Goal: Transaction & Acquisition: Purchase product/service

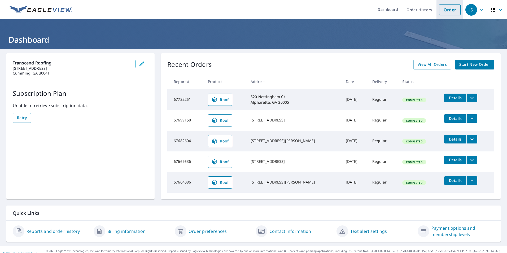
click at [448, 11] on link "Order" at bounding box center [449, 9] width 21 height 11
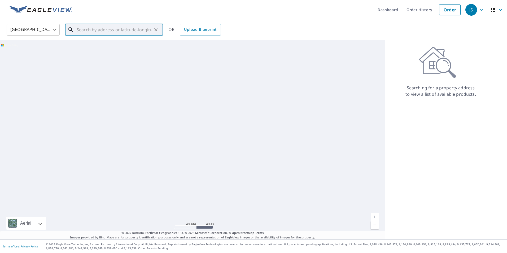
click at [110, 32] on input "text" at bounding box center [115, 29] width 76 height 15
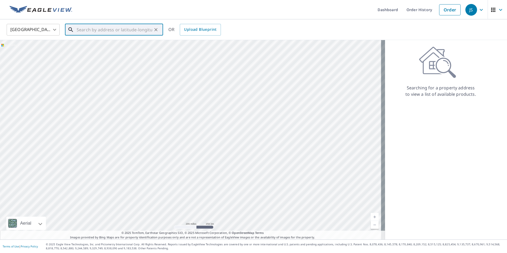
paste input "[STREET_ADDRESS]"
click at [108, 50] on p "Alpharetta, GA 30005" at bounding box center [117, 50] width 83 height 5
type input "[STREET_ADDRESS][PERSON_NAME]"
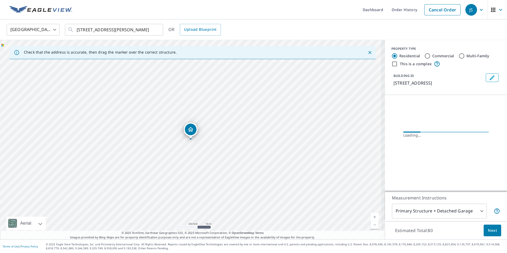
scroll to position [0, 0]
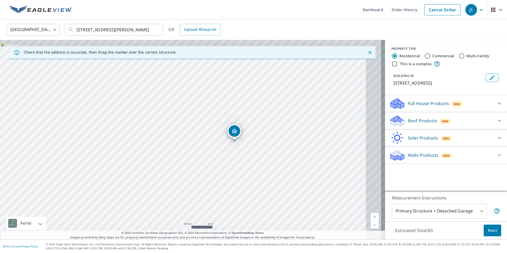
drag, startPoint x: 244, startPoint y: 154, endPoint x: 227, endPoint y: 162, distance: 19.2
click at [227, 162] on div "[STREET_ADDRESS][PERSON_NAME]" at bounding box center [192, 140] width 385 height 200
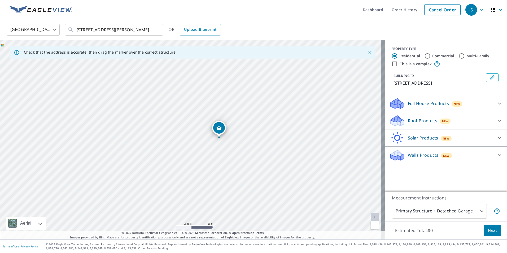
drag, startPoint x: 251, startPoint y: 161, endPoint x: 236, endPoint y: 171, distance: 17.5
click at [236, 171] on div "[STREET_ADDRESS][PERSON_NAME]" at bounding box center [192, 140] width 385 height 200
click at [497, 121] on icon at bounding box center [500, 121] width 6 height 6
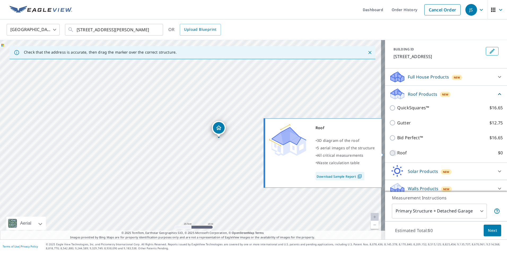
click at [390, 154] on input "Roof $0" at bounding box center [393, 153] width 8 height 6
checkbox input "true"
type input "3"
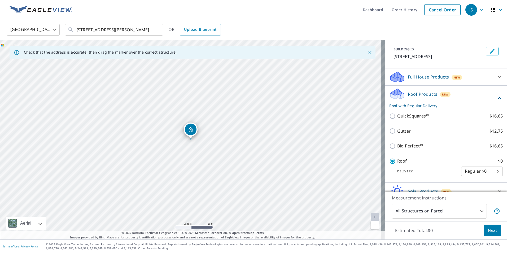
click at [488, 233] on span "Next" at bounding box center [492, 230] width 9 height 7
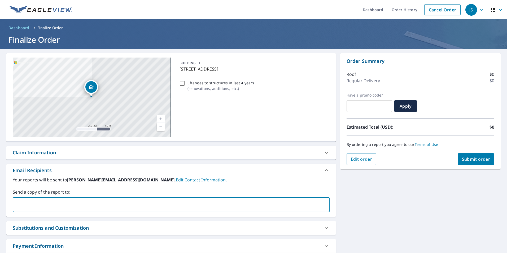
click at [55, 201] on input "text" at bounding box center [167, 205] width 304 height 10
type input "[EMAIL_ADDRESS][DOMAIN_NAME]"
click at [351, 204] on div "[STREET_ADDRESS][GEOGRAPHIC_DATA][STREET_ADDRESS] A standard road map Aerial A …" at bounding box center [253, 161] width 507 height 225
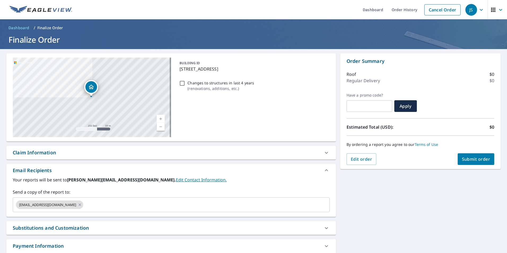
click at [463, 162] on button "Submit order" at bounding box center [476, 159] width 37 height 12
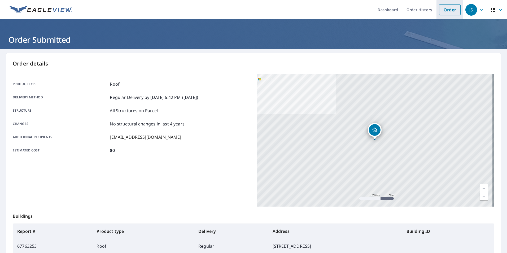
click at [442, 12] on link "Order" at bounding box center [449, 9] width 21 height 11
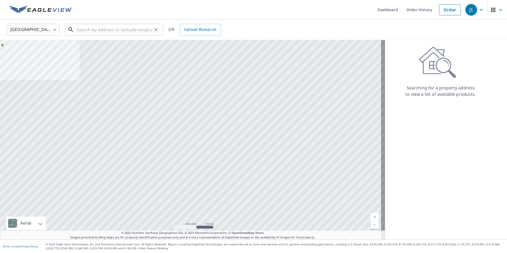
click at [83, 32] on input "text" at bounding box center [115, 29] width 76 height 15
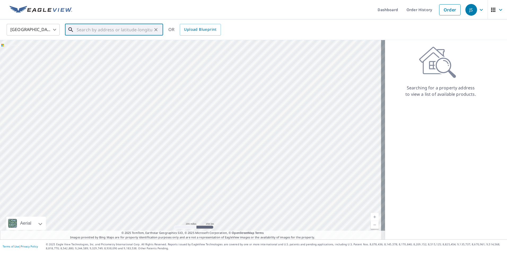
paste input "[STREET_ADDRESS]"
click at [101, 48] on span "5140 Wilshire Xing" at bounding box center [117, 45] width 83 height 6
type input "[STREET_ADDRESS]"
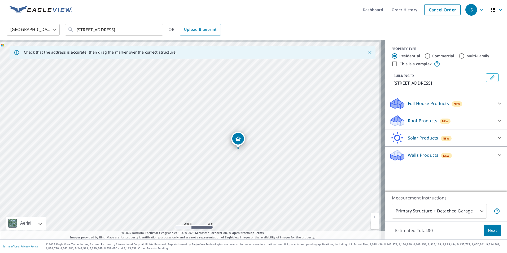
drag, startPoint x: 269, startPoint y: 165, endPoint x: 225, endPoint y: 181, distance: 46.9
click at [225, 181] on div "[STREET_ADDRESS]" at bounding box center [192, 140] width 385 height 200
drag, startPoint x: 244, startPoint y: 176, endPoint x: 220, endPoint y: 192, distance: 29.2
click at [220, 192] on div "[STREET_ADDRESS]" at bounding box center [192, 140] width 385 height 200
click at [498, 121] on icon at bounding box center [499, 121] width 3 height 2
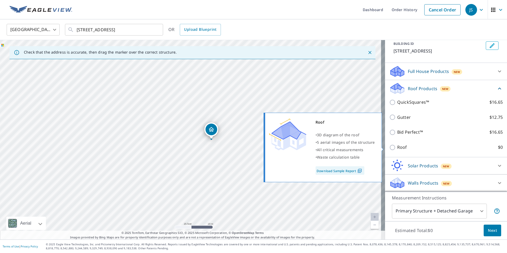
click at [390, 148] on input "Roof $0" at bounding box center [393, 147] width 8 height 6
checkbox input "true"
type input "3"
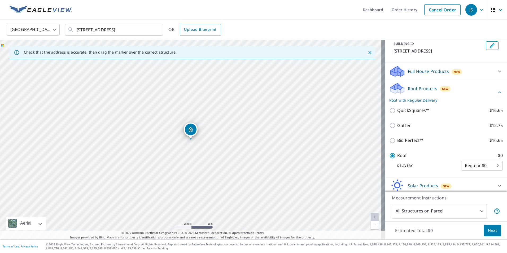
click at [492, 229] on span "Next" at bounding box center [492, 230] width 9 height 7
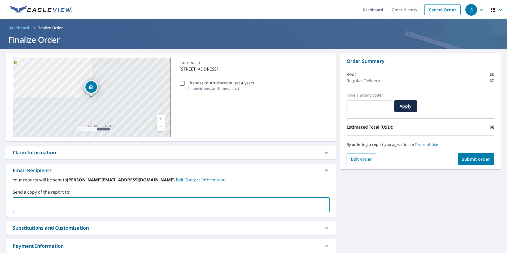
click at [166, 202] on input "text" at bounding box center [167, 205] width 304 height 10
type input "[EMAIL_ADDRESS][DOMAIN_NAME]"
click at [309, 181] on label "Your reports will be sent to [PERSON_NAME][EMAIL_ADDRESS][DOMAIN_NAME]. Edit Co…" at bounding box center [171, 180] width 317 height 6
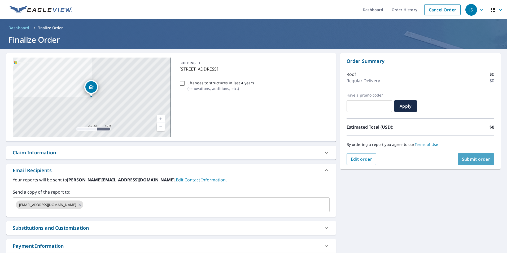
click at [462, 163] on button "Submit order" at bounding box center [476, 159] width 37 height 12
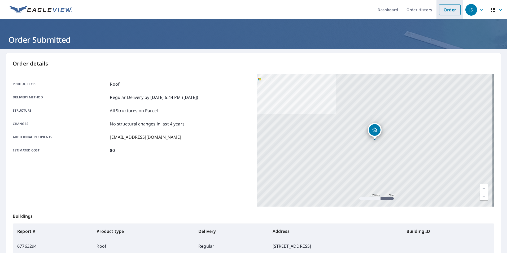
click at [448, 11] on link "Order" at bounding box center [449, 9] width 21 height 11
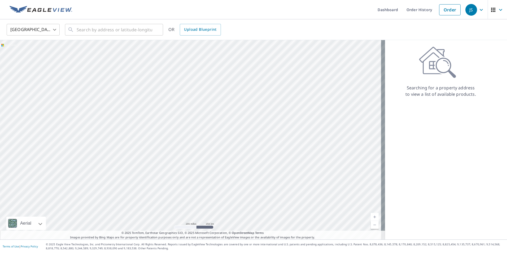
click at [46, 8] on img at bounding box center [41, 10] width 63 height 8
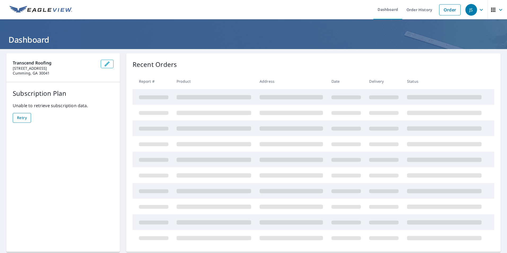
click at [20, 118] on span "Retry" at bounding box center [22, 118] width 10 height 7
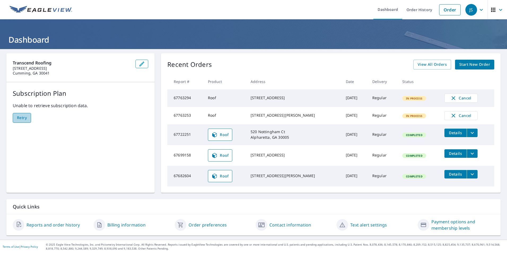
click at [25, 121] on span "Retry" at bounding box center [22, 118] width 10 height 7
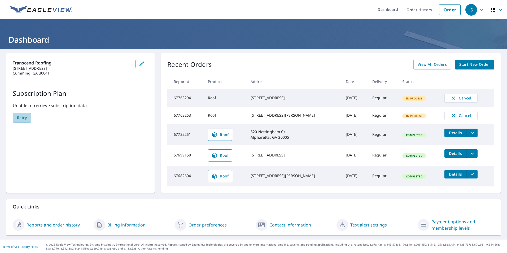
click at [25, 121] on span "Retry" at bounding box center [22, 118] width 10 height 7
